Goal: Task Accomplishment & Management: Manage account settings

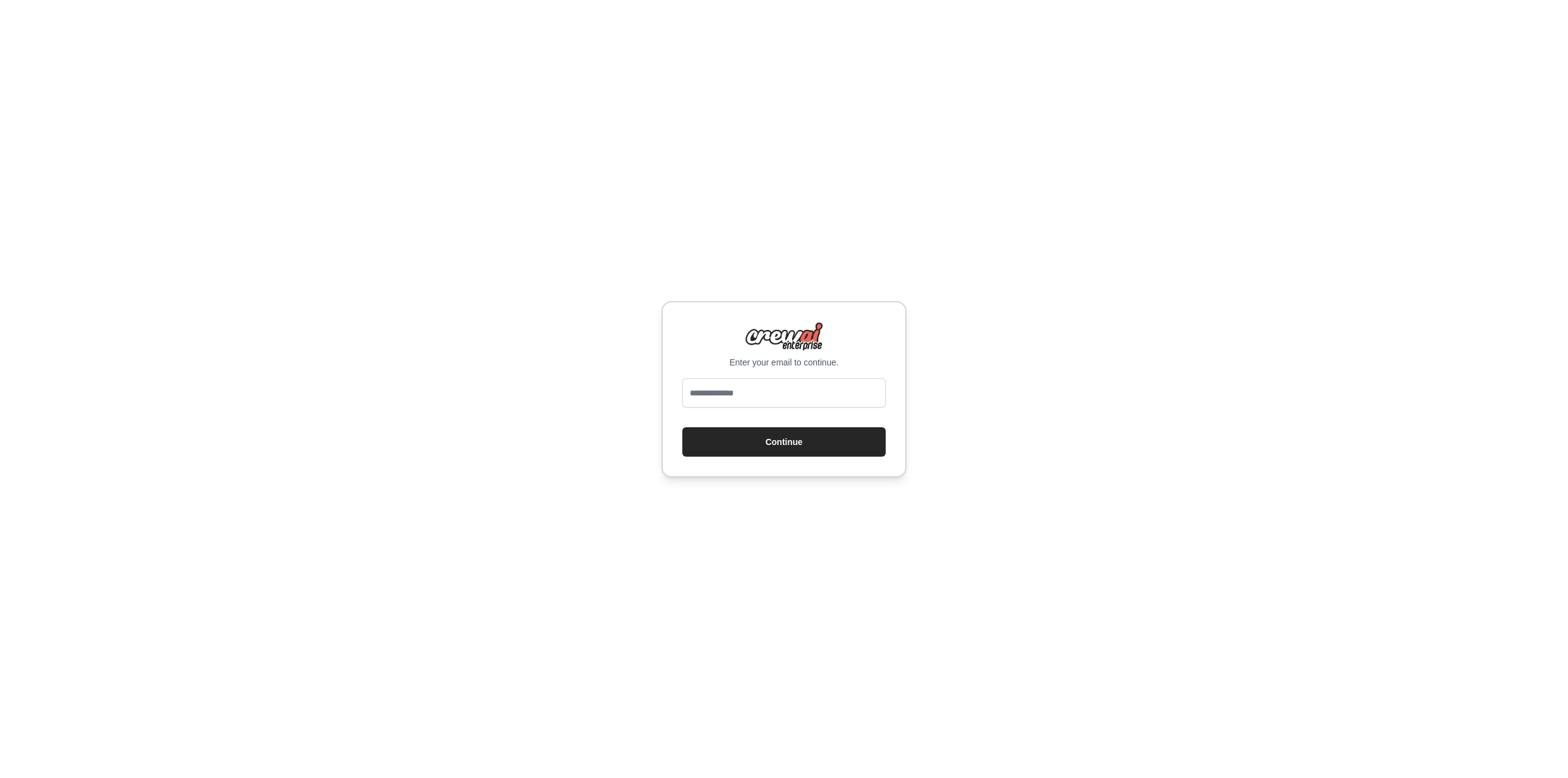
click at [762, 393] on input "email" at bounding box center [783, 393] width 203 height 29
click at [771, 393] on input "email" at bounding box center [783, 393] width 203 height 29
type input "**********"
click at [682, 427] on button "Continue" at bounding box center [783, 442] width 203 height 29
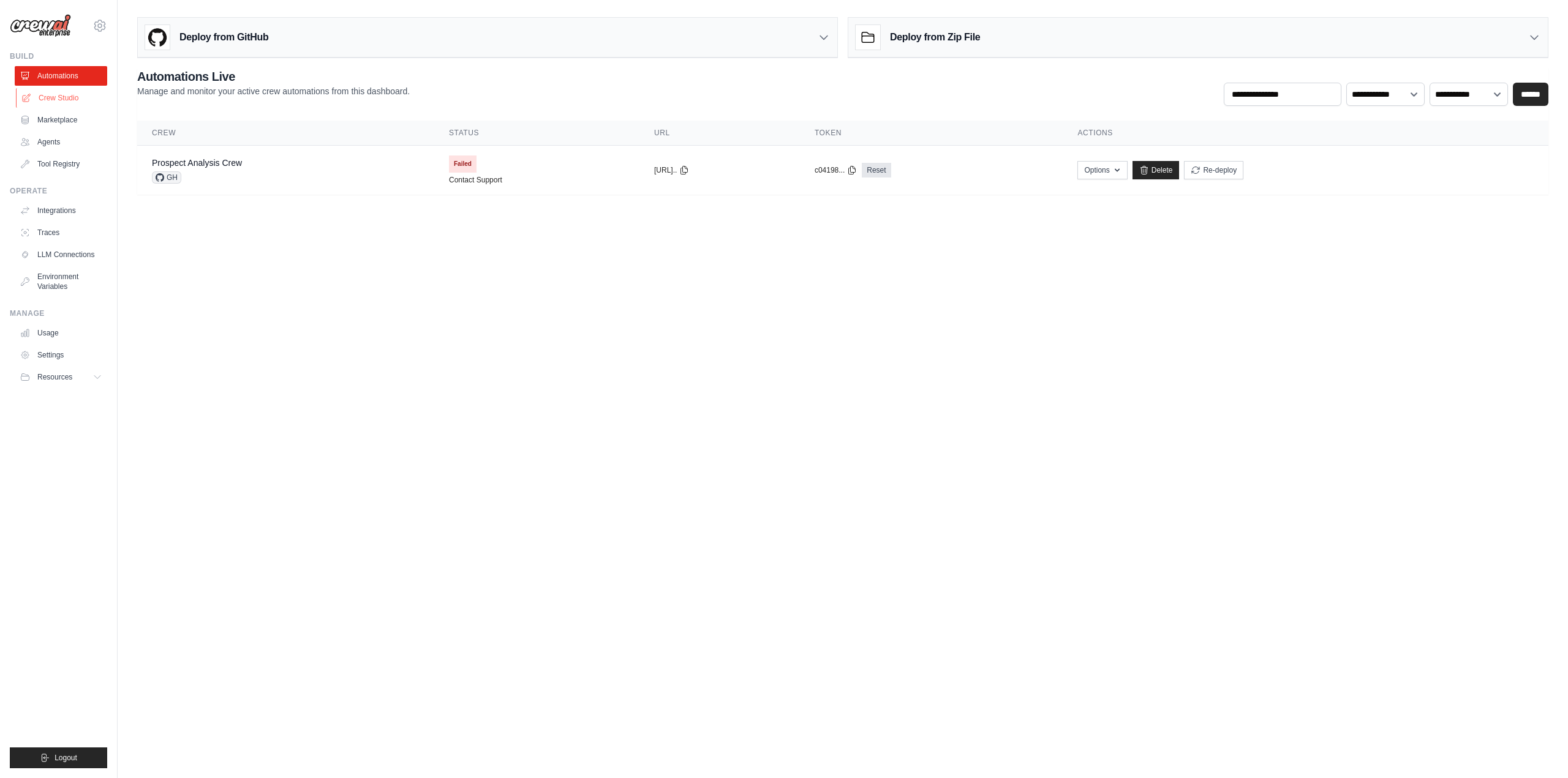
click at [53, 99] on link "Crew Studio" at bounding box center [62, 98] width 92 height 20
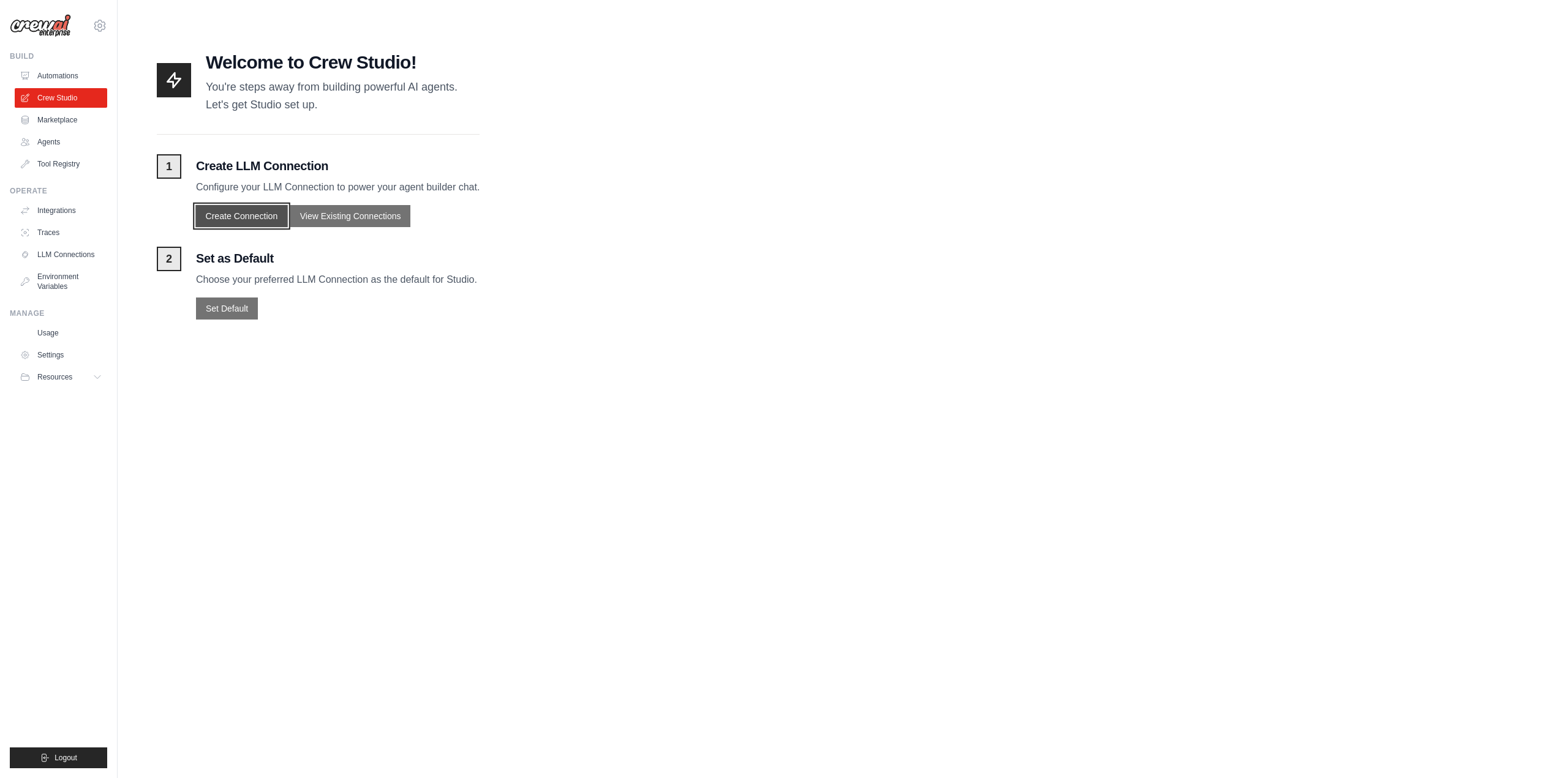
click at [234, 210] on button "Create Connection" at bounding box center [241, 215] width 92 height 22
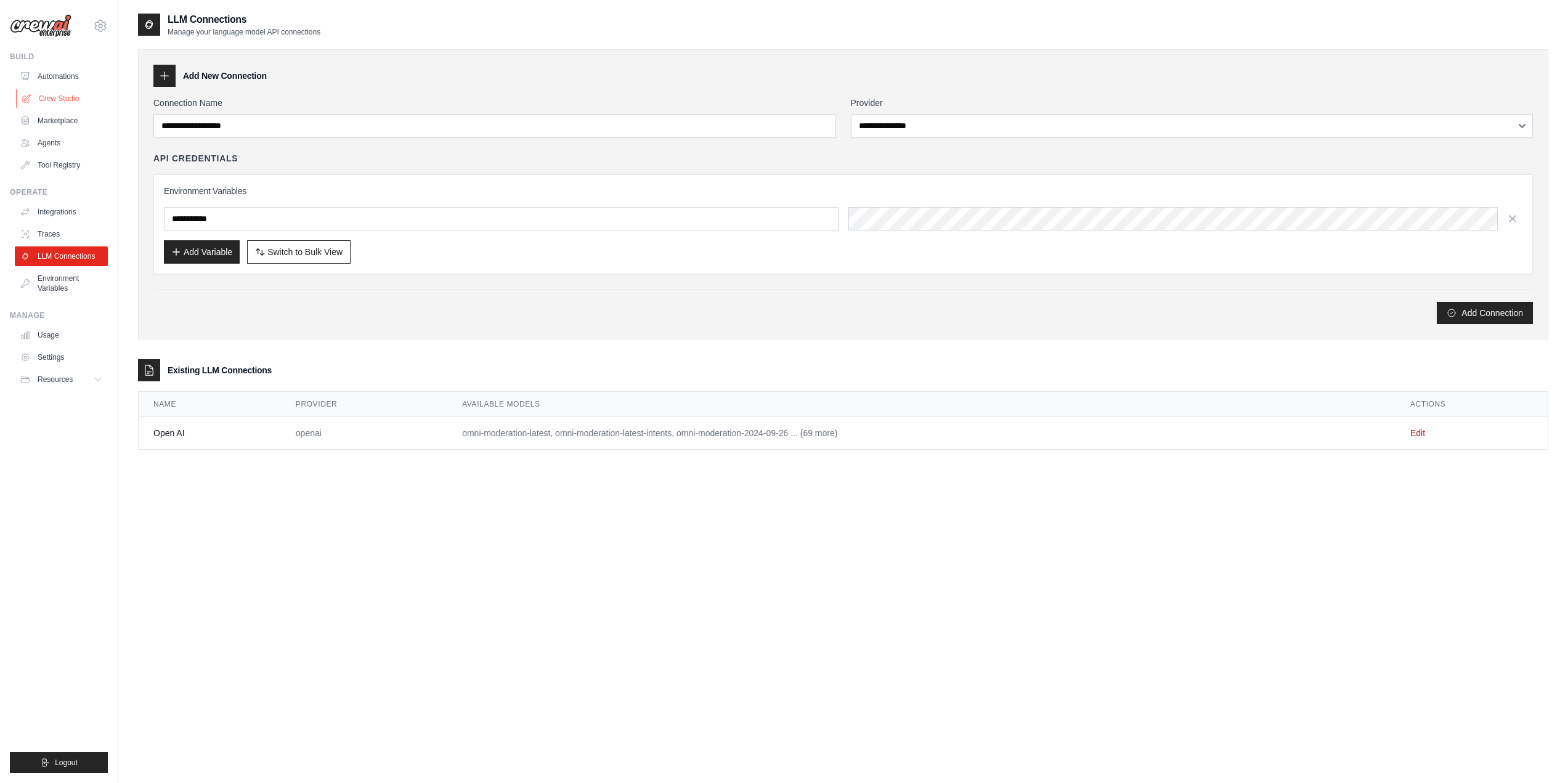
click at [54, 93] on link "Crew Studio" at bounding box center [63, 99] width 93 height 20
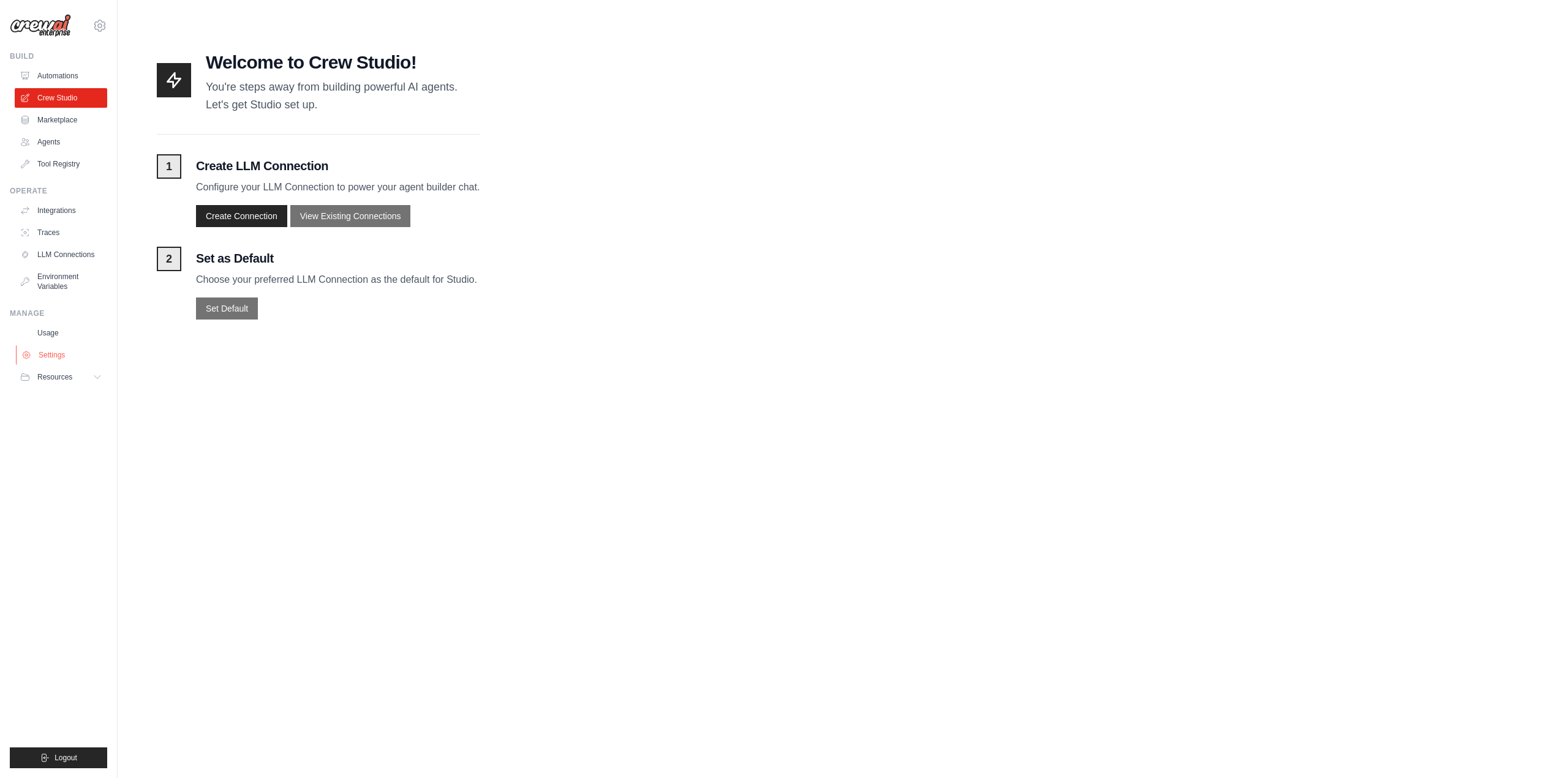
click at [64, 358] on link "Settings" at bounding box center [62, 355] width 92 height 20
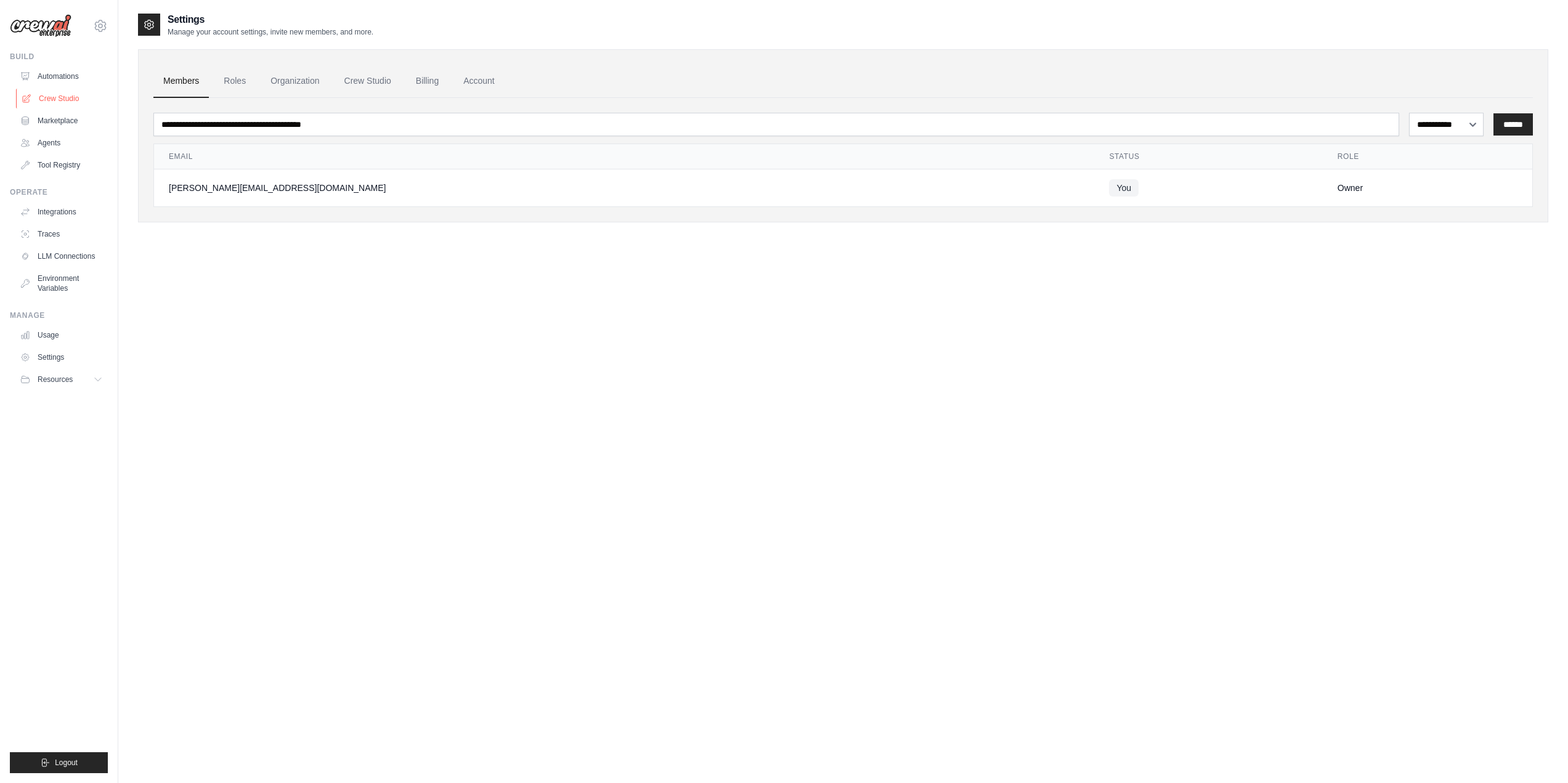
click at [70, 95] on link "Crew Studio" at bounding box center [63, 99] width 93 height 20
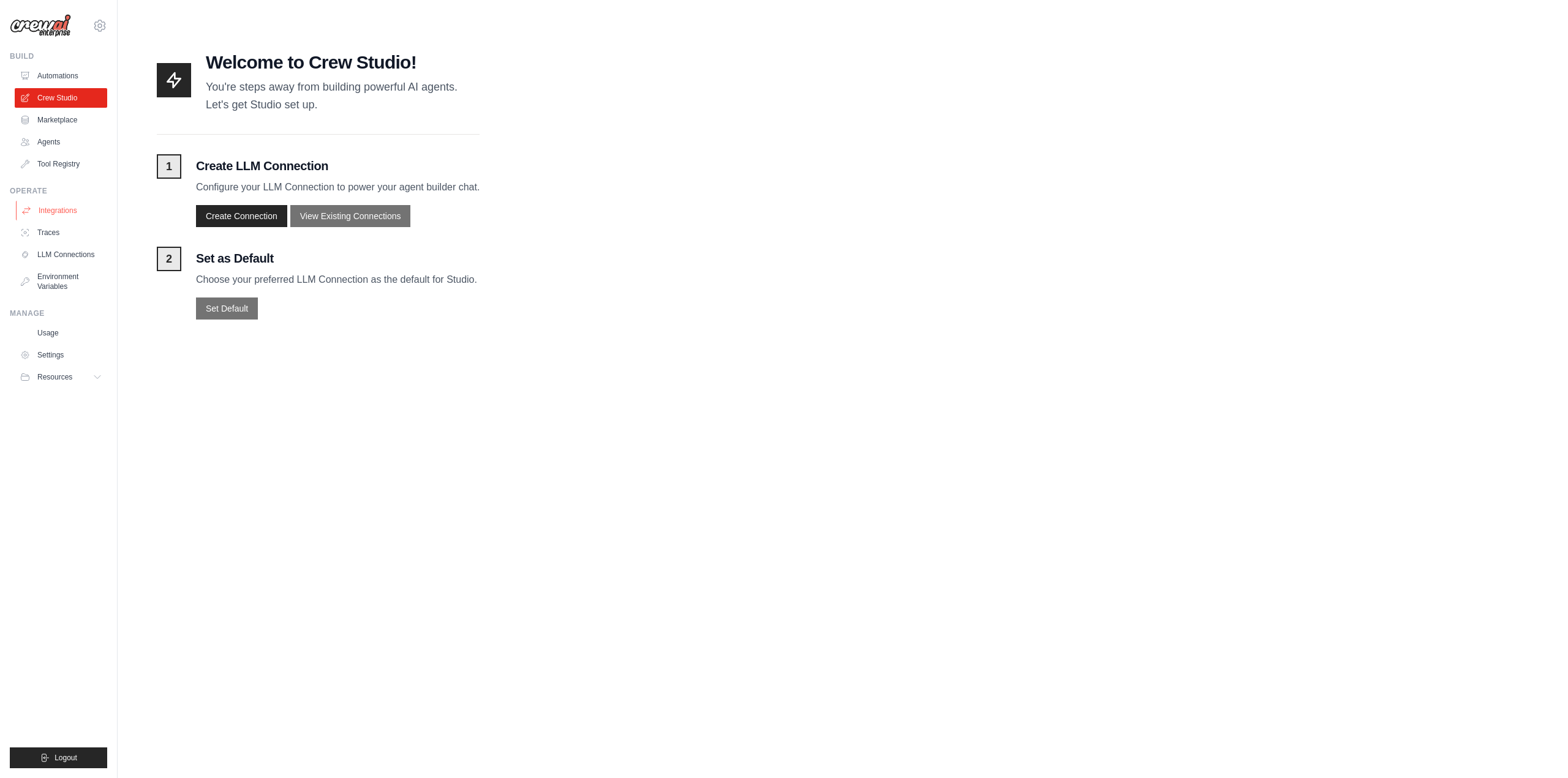
click at [67, 208] on link "Integrations" at bounding box center [62, 210] width 92 height 20
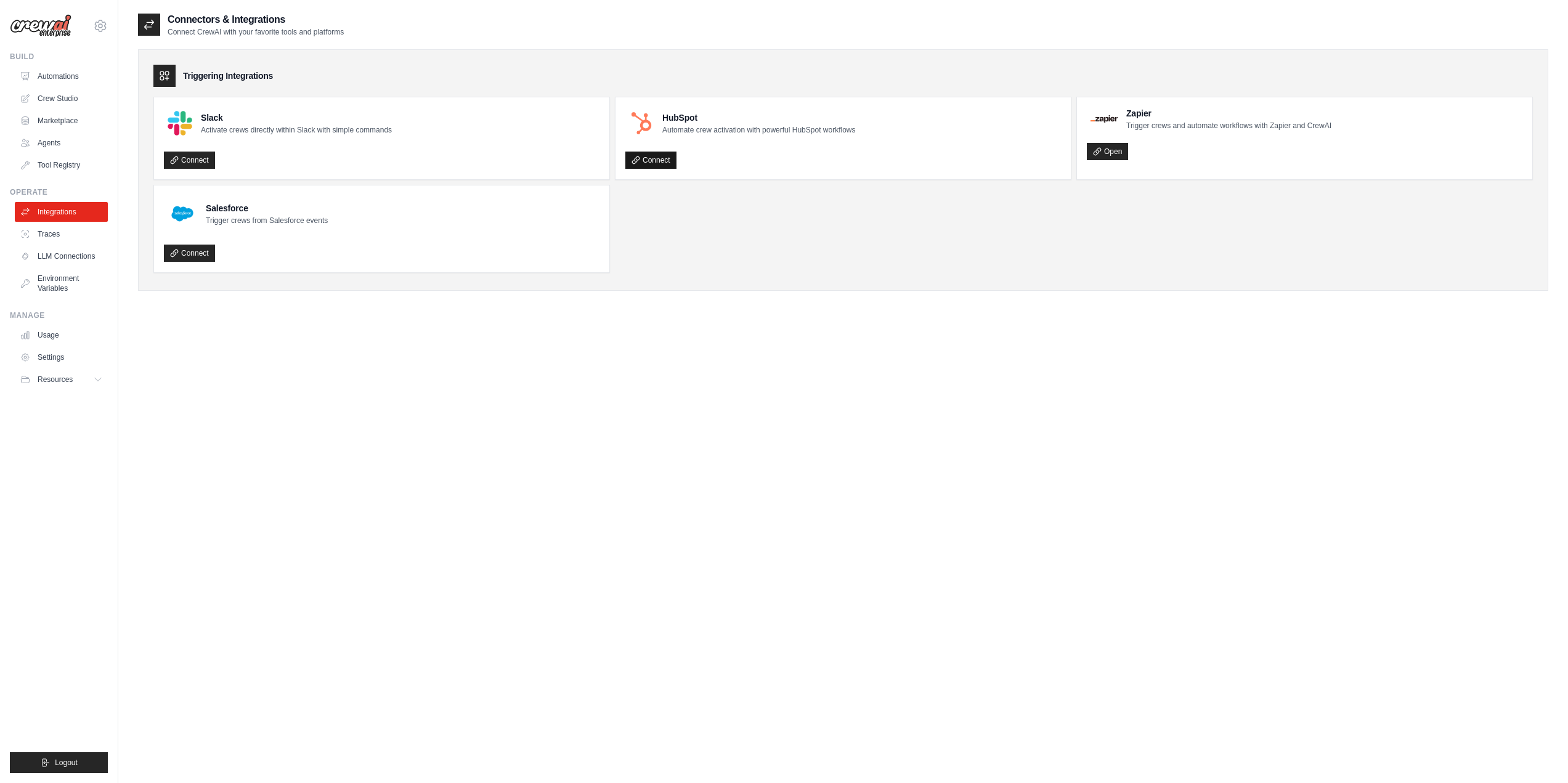
click at [657, 160] on link "Connect" at bounding box center [651, 160] width 51 height 17
